Goal: Task Accomplishment & Management: Manage account settings

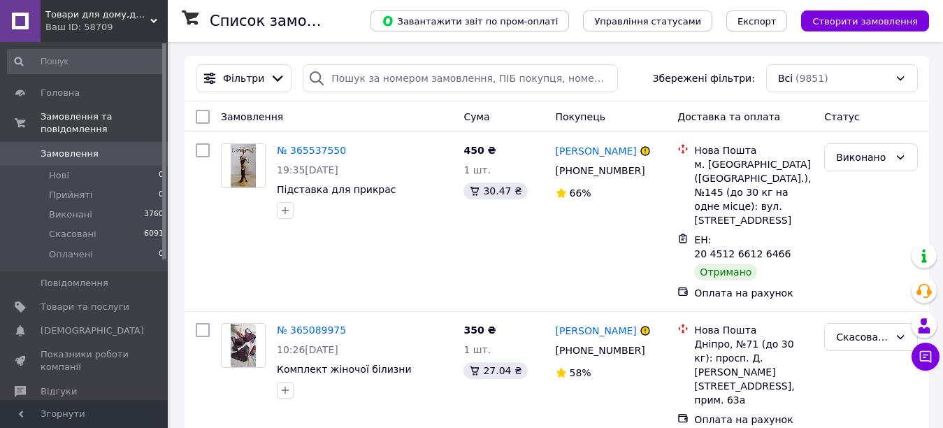
click at [131, 19] on span "Товари для дому,для дітей,овочерізки Borner,лотки,взуття,одяг "Домініка"" at bounding box center [97, 14] width 105 height 13
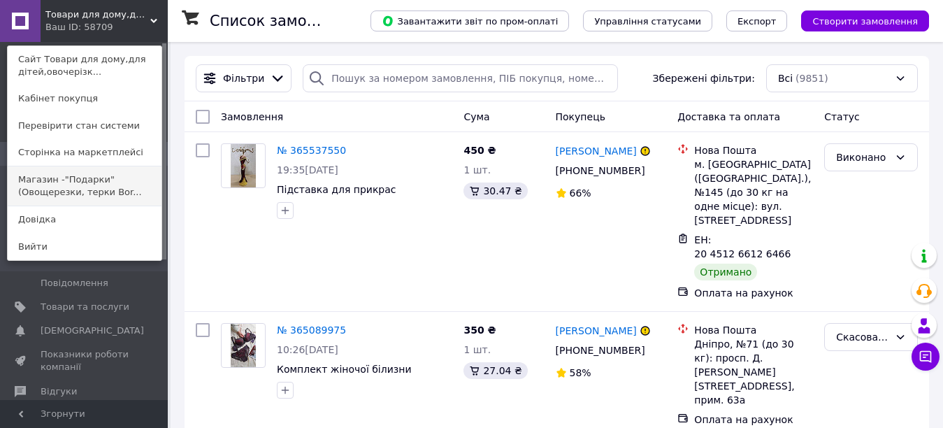
click at [98, 192] on link "Магазин -"Подарки"(Овощерезки, терки Bor..." at bounding box center [85, 185] width 154 height 39
click at [98, 205] on li "Виконані 3760" at bounding box center [86, 215] width 172 height 20
